Goal: Task Accomplishment & Management: Use online tool/utility

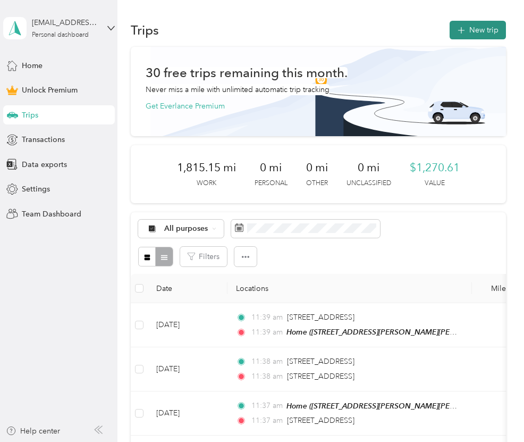
click at [478, 31] on button "New trip" at bounding box center [478, 30] width 56 height 19
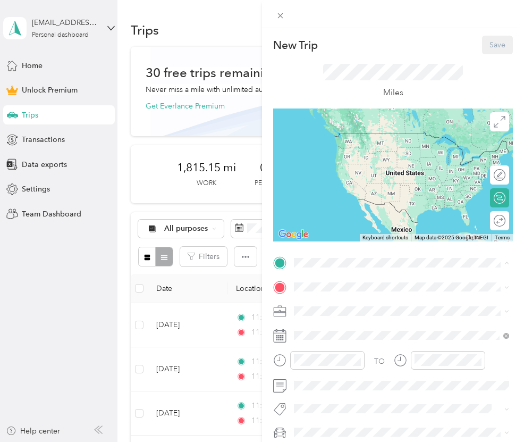
click at [347, 411] on div "Home" at bounding box center [406, 416] width 185 height 10
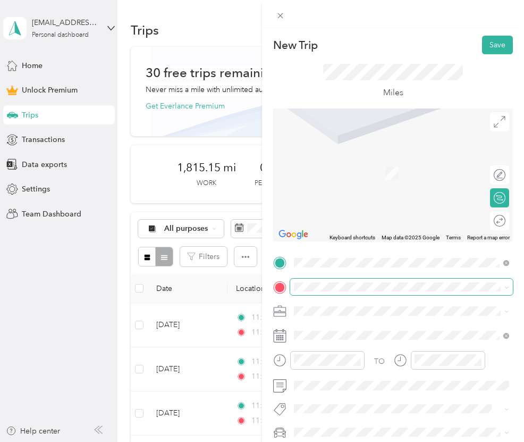
click at [358, 279] on span at bounding box center [401, 286] width 223 height 17
click at [350, 335] on div "Panera Bread [GEOGRAPHIC_DATA], [GEOGRAPHIC_DATA], [GEOGRAPHIC_DATA], [GEOGRAPH…" at bounding box center [410, 340] width 192 height 33
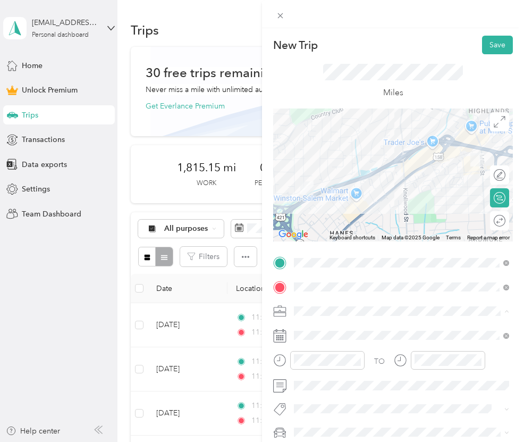
click at [312, 166] on li "Work" at bounding box center [401, 162] width 223 height 19
click at [499, 224] on div "Round trip" at bounding box center [494, 220] width 29 height 19
click at [499, 224] on div at bounding box center [494, 220] width 22 height 11
click at [496, 43] on button "Save" at bounding box center [497, 45] width 31 height 19
